Goal: Task Accomplishment & Management: Use online tool/utility

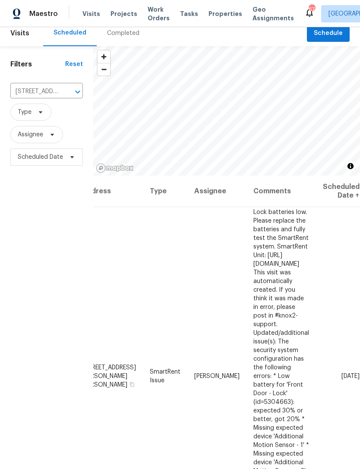
scroll to position [12, 0]
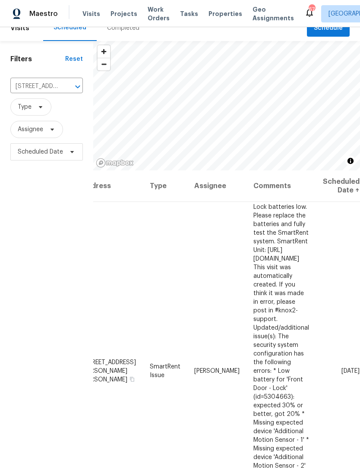
click at [57, 89] on input "[STREET_ADDRESS][PERSON_NAME][PERSON_NAME]" at bounding box center [34, 86] width 48 height 13
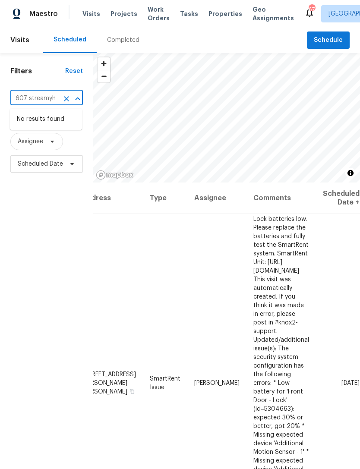
scroll to position [0, 0]
type input "6"
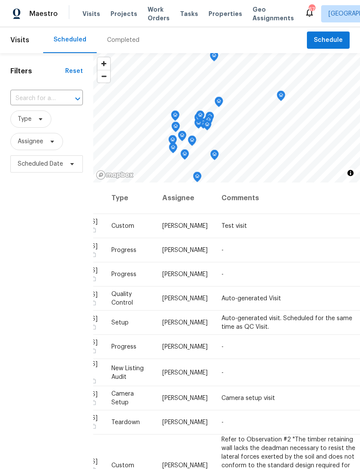
click at [57, 104] on input "text" at bounding box center [34, 98] width 48 height 13
click at [53, 98] on input "607 stream" at bounding box center [34, 98] width 48 height 13
click at [52, 98] on input "607 stream" at bounding box center [34, 98] width 48 height 13
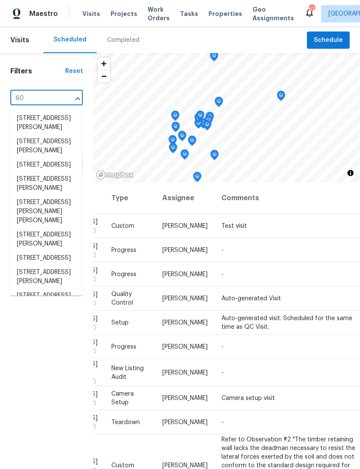
type input "6"
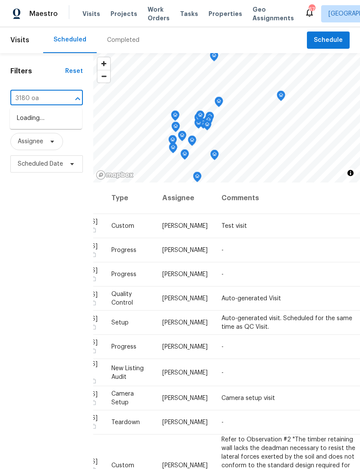
type input "3180 oak"
click at [50, 125] on li "[STREET_ADDRESS]" at bounding box center [46, 118] width 72 height 14
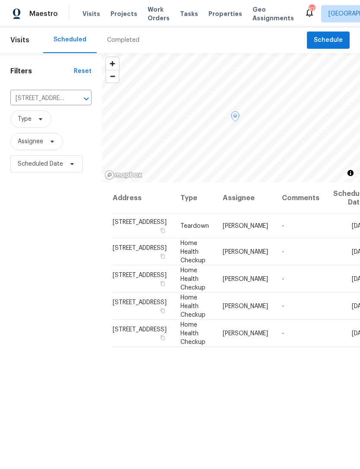
click at [0, 0] on icon at bounding box center [0, 0] width 0 height 0
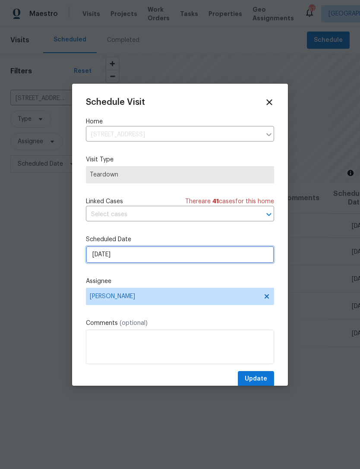
click at [239, 257] on input "[DATE]" at bounding box center [180, 254] width 188 height 17
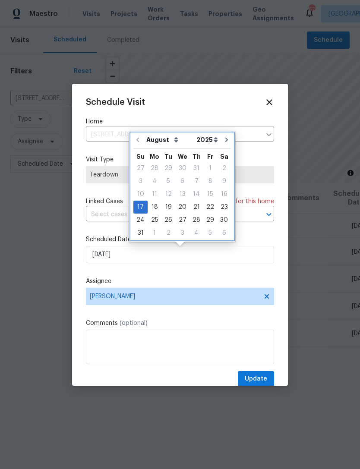
click at [223, 140] on icon "Go to next month" at bounding box center [226, 139] width 7 height 7
type input "[DATE]"
select select "8"
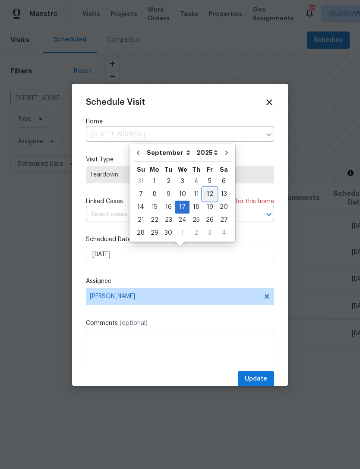
click at [206, 195] on div "12" at bounding box center [210, 194] width 14 height 12
type input "[DATE]"
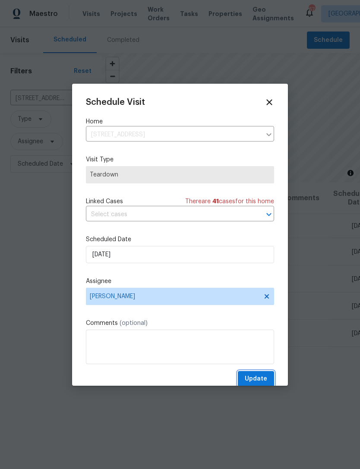
click at [259, 379] on span "Update" at bounding box center [256, 379] width 22 height 11
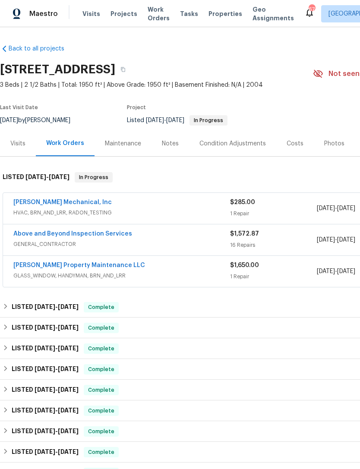
click at [75, 267] on link "[PERSON_NAME] Property Maintenance LLC" at bounding box center [79, 265] width 132 height 6
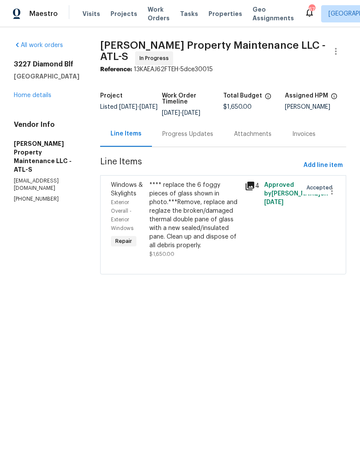
click at [200, 129] on div "Progress Updates" at bounding box center [188, 133] width 72 height 25
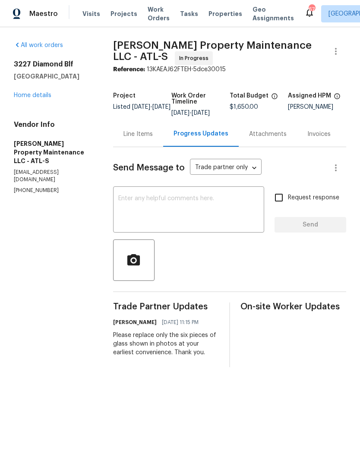
click at [209, 219] on textarea at bounding box center [188, 210] width 141 height 30
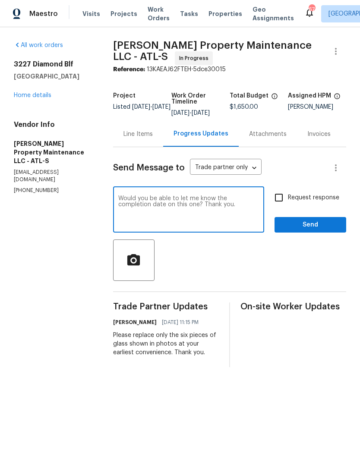
type textarea "Would you be able to let me know the completion date on this one? Thank you."
click at [279, 199] on input "Request response" at bounding box center [279, 198] width 18 height 18
checkbox input "true"
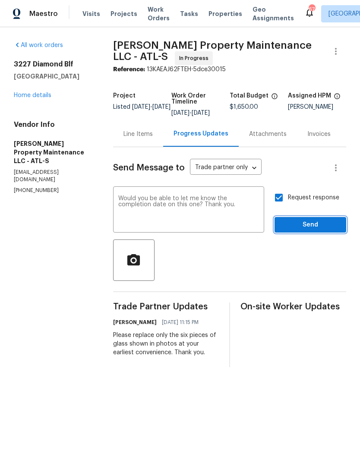
click at [309, 230] on span "Send" at bounding box center [310, 225] width 58 height 11
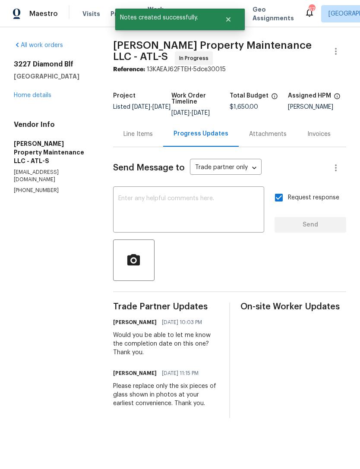
click at [38, 94] on link "Home details" at bounding box center [33, 95] width 38 height 6
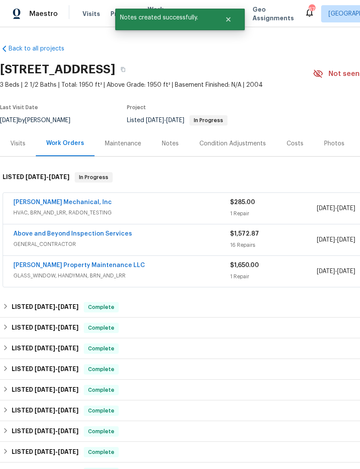
click at [78, 199] on link "JH Martin Mechanical, Inc" at bounding box center [62, 202] width 98 height 6
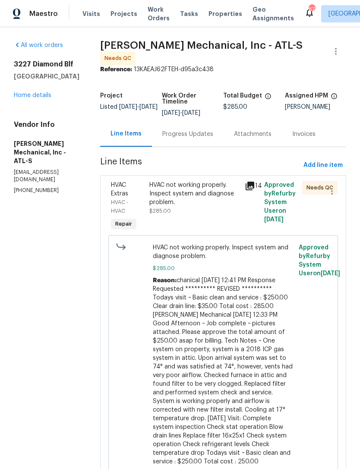
click at [202, 135] on div "Progress Updates" at bounding box center [187, 134] width 51 height 9
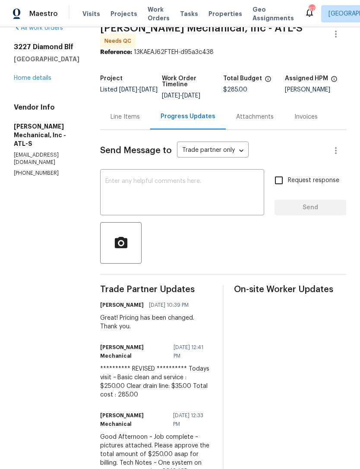
scroll to position [16, 0]
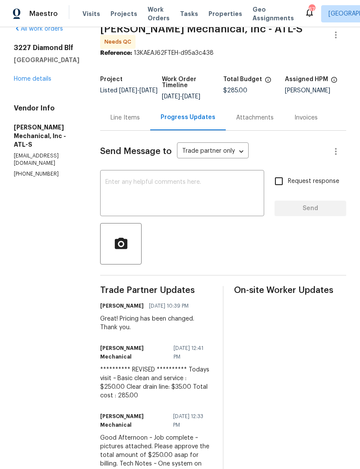
click at [37, 76] on link "Home details" at bounding box center [33, 79] width 38 height 6
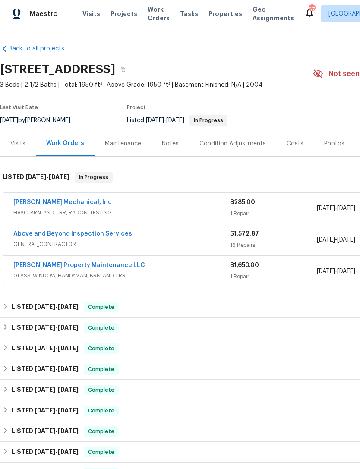
click at [58, 205] on link "JH Martin Mechanical, Inc" at bounding box center [62, 202] width 98 height 6
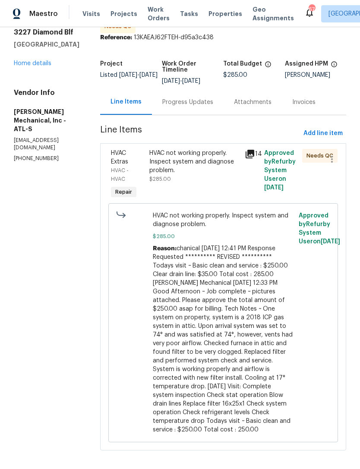
scroll to position [31, 0]
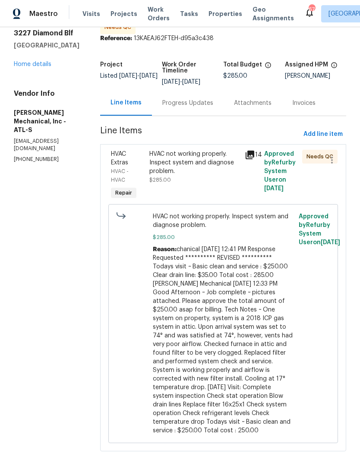
click at [205, 112] on div "Progress Updates" at bounding box center [188, 102] width 72 height 25
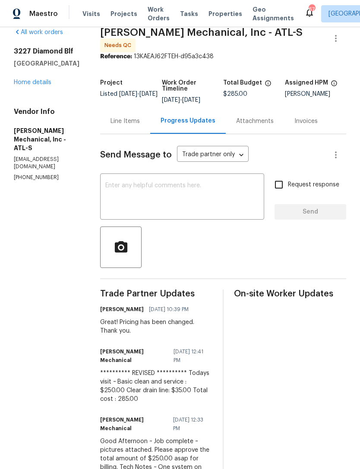
scroll to position [15, 0]
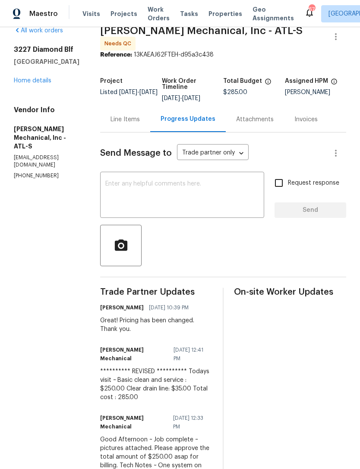
click at [32, 78] on link "Home details" at bounding box center [33, 81] width 38 height 6
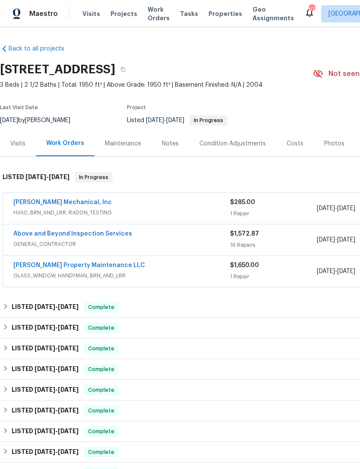
click at [56, 200] on link "JH Martin Mechanical, Inc" at bounding box center [62, 202] width 98 height 6
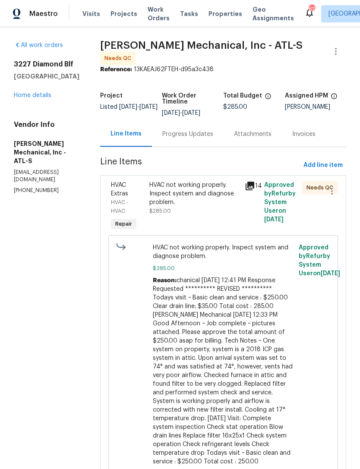
click at [184, 207] on div "HVAC not working properly. Inspect system and diagnose problem." at bounding box center [194, 194] width 91 height 26
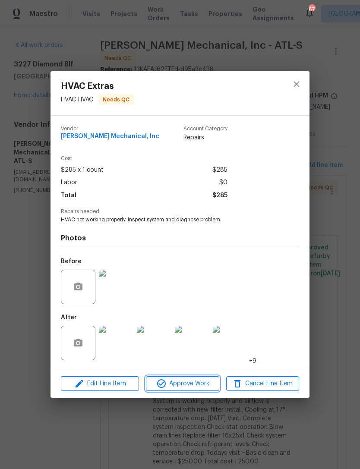
click at [188, 387] on span "Approve Work" at bounding box center [182, 383] width 68 height 11
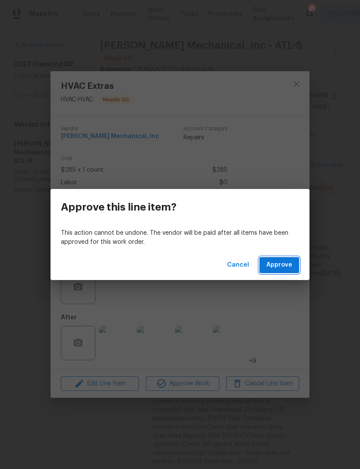
click at [279, 265] on span "Approve" at bounding box center [279, 265] width 26 height 11
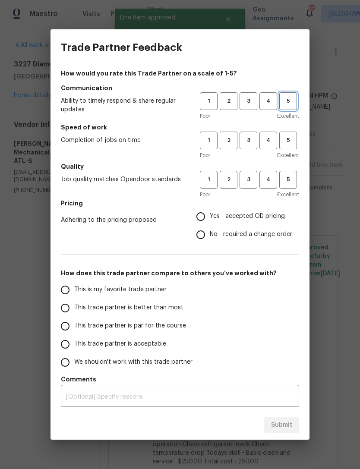
click at [288, 102] on span "5" at bounding box center [288, 101] width 16 height 10
click at [286, 143] on span "5" at bounding box center [288, 140] width 16 height 10
click at [292, 188] on button "5" at bounding box center [288, 180] width 18 height 18
click at [198, 225] on input "Yes - accepted OD pricing" at bounding box center [201, 217] width 18 height 18
radio input "true"
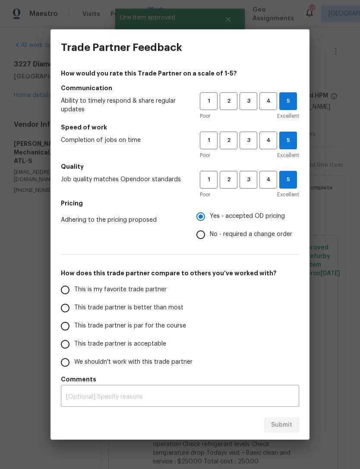
click at [71, 288] on input "This is my favorite trade partner" at bounding box center [65, 290] width 18 height 18
click at [285, 425] on span "Submit" at bounding box center [281, 425] width 21 height 11
radio input "true"
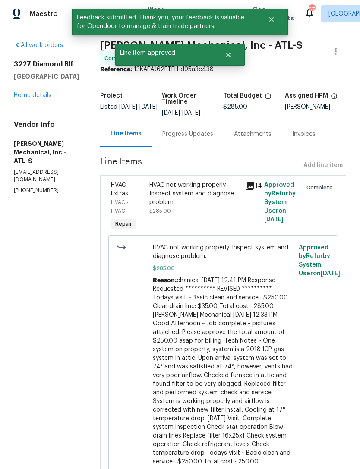
click at [35, 98] on link "Home details" at bounding box center [33, 95] width 38 height 6
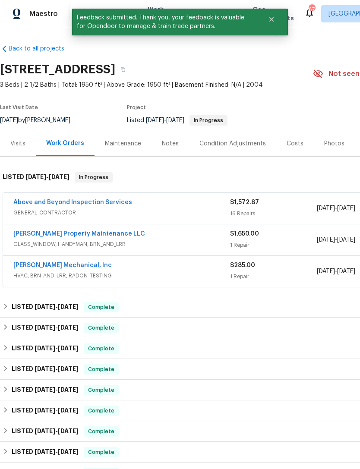
click at [171, 152] on div "Notes" at bounding box center [170, 143] width 38 height 25
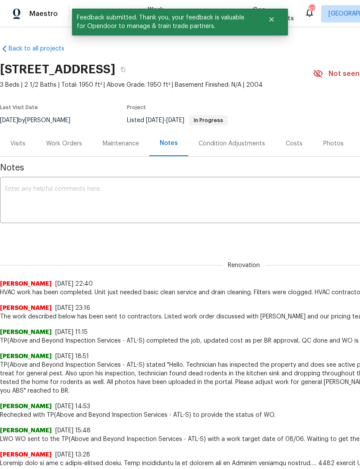
click at [145, 192] on textarea at bounding box center [243, 201] width 477 height 30
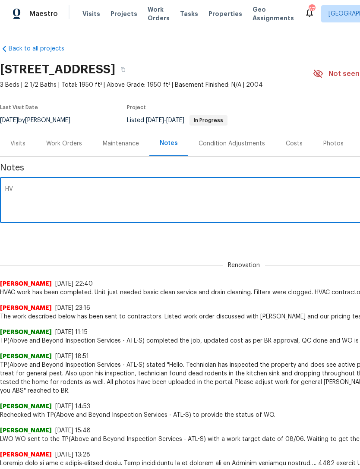
type textarea "H"
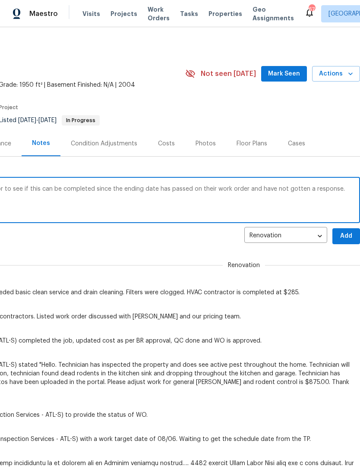
scroll to position [0, 128]
click at [302, 186] on textarea "I’ve sent a message to the glass contractor to see if this can be completed sin…" at bounding box center [115, 201] width 477 height 30
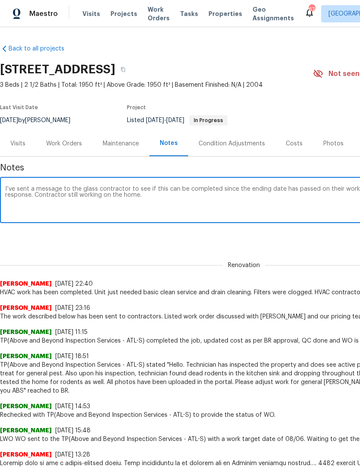
scroll to position [0, 0]
click at [31, 195] on textarea "I’ve sent a message to the glass contractor to see if this can be completed sin…" at bounding box center [243, 201] width 477 height 30
click at [123, 195] on textarea "I’ve sent a message to the glass contractor to see if this can be completed sin…" at bounding box center [243, 201] width 477 height 30
click at [97, 197] on textarea "I’ve sent a message to the glass contractor to see if this can be completed sin…" at bounding box center [243, 201] width 477 height 30
type textarea "I’ve sent a message to the glass contractor to see if this can be completed sin…"
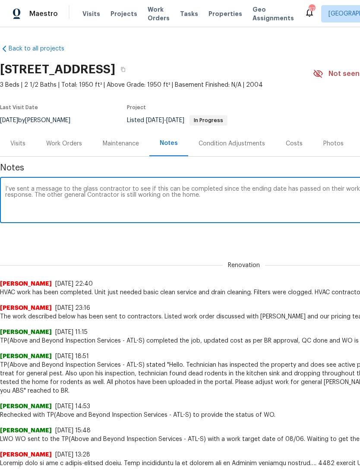
click at [255, 241] on div "Renovation 14753314-991b-4004-bb2c-ee76c414dea5 ​ Add" at bounding box center [244, 236] width 488 height 16
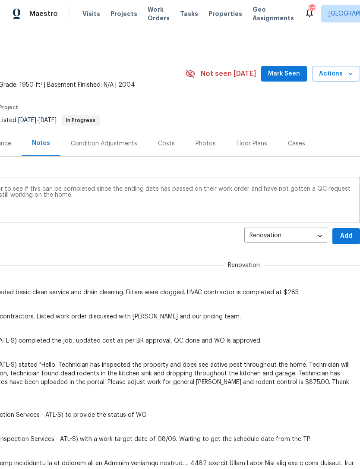
scroll to position [0, 128]
click at [346, 239] on span "Add" at bounding box center [346, 236] width 14 height 11
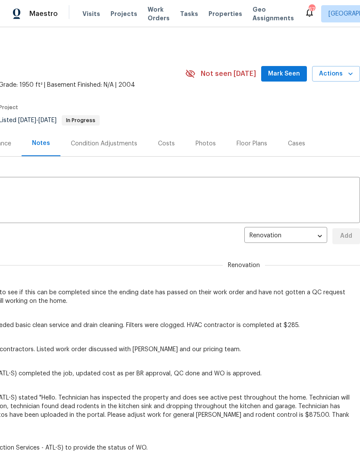
click at [281, 72] on span "Mark Seen" at bounding box center [284, 74] width 32 height 11
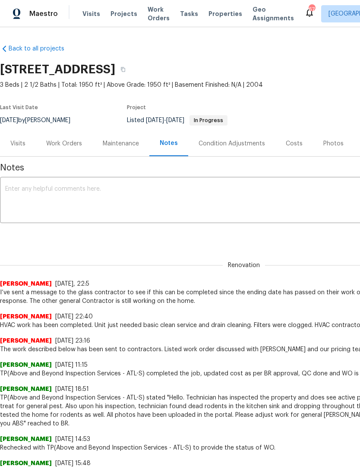
scroll to position [0, 0]
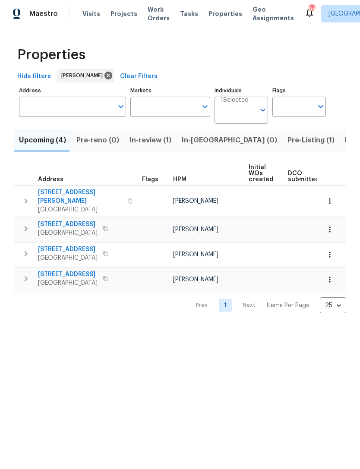
click at [22, 274] on icon "button" at bounding box center [26, 279] width 10 height 10
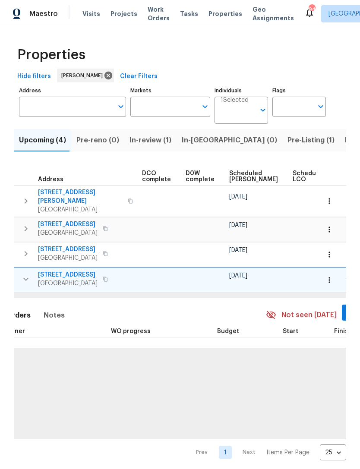
scroll to position [0, 194]
click at [347, 307] on span "Mark Seen" at bounding box center [363, 312] width 32 height 11
click at [334, 276] on icon "button" at bounding box center [329, 280] width 9 height 9
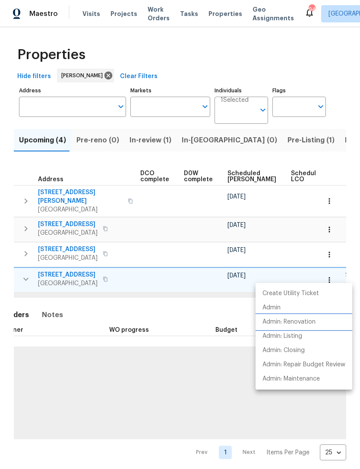
click at [306, 323] on p "Admin: Renovation" at bounding box center [288, 322] width 53 height 9
click at [192, 305] on div at bounding box center [180, 234] width 360 height 469
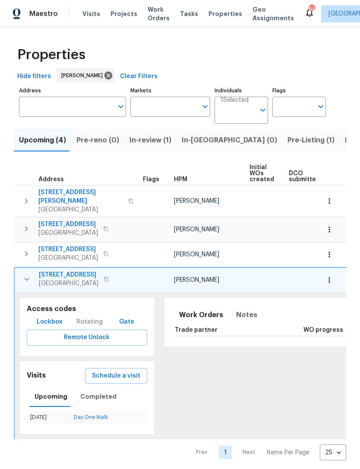
scroll to position [0, 0]
click at [29, 196] on icon "button" at bounding box center [26, 201] width 10 height 10
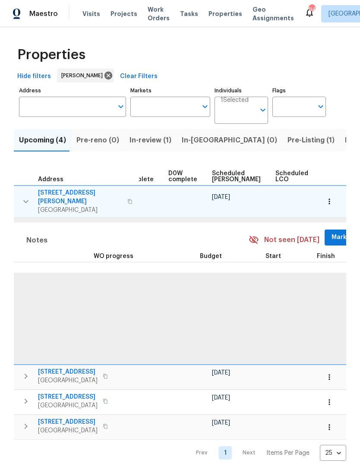
scroll to position [0, 211]
click at [331, 233] on span "Mark Seen" at bounding box center [347, 237] width 32 height 11
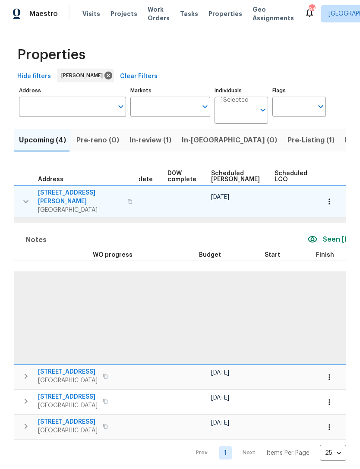
click at [331, 197] on icon "button" at bounding box center [329, 201] width 9 height 9
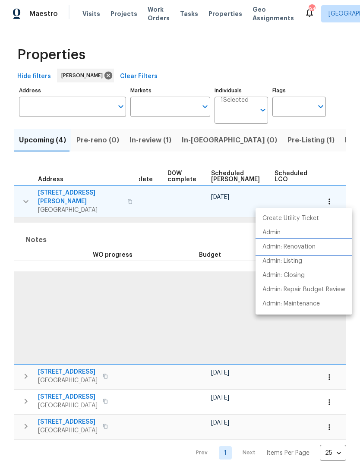
click at [312, 248] on p "Admin: Renovation" at bounding box center [288, 246] width 53 height 9
